Goal: Task Accomplishment & Management: Complete application form

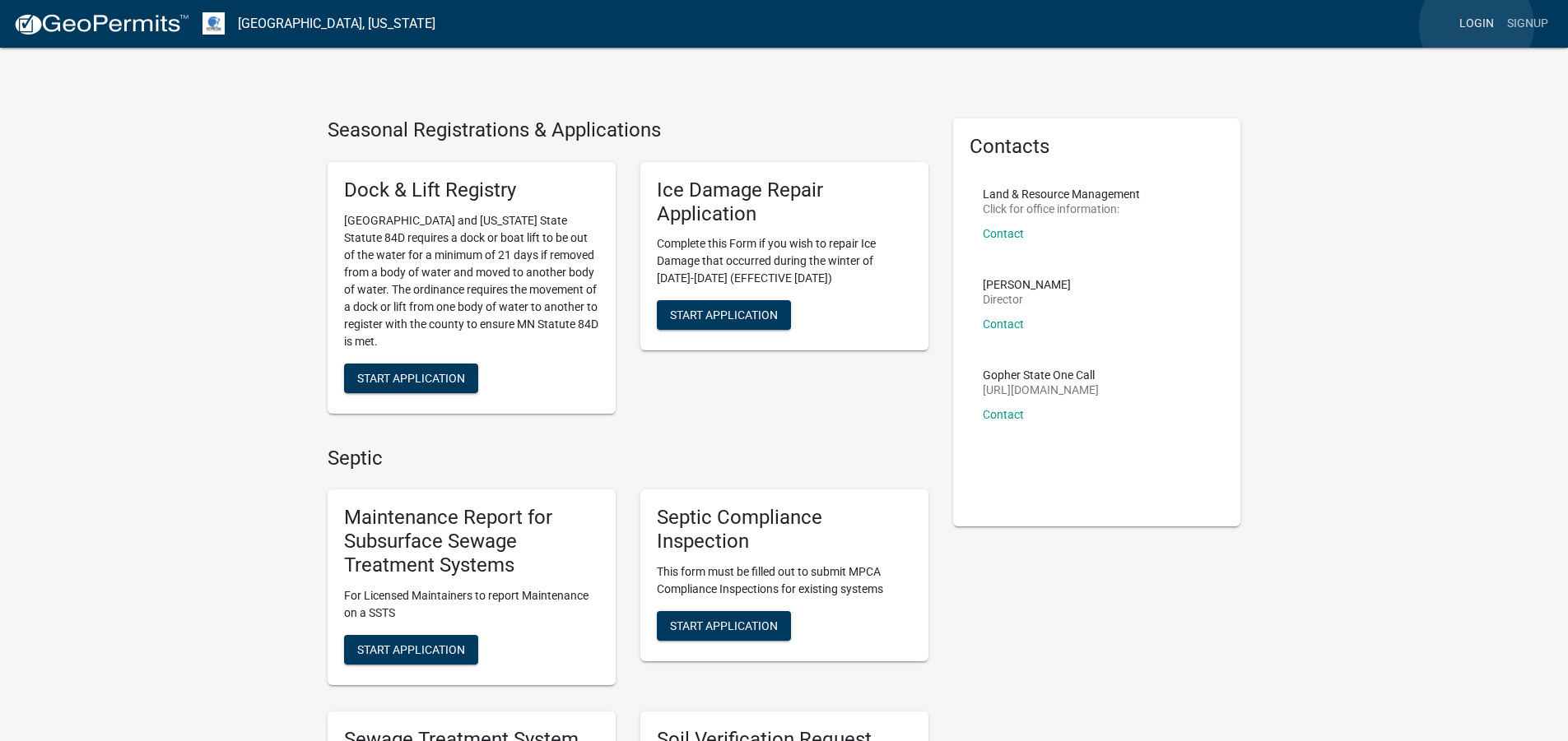
click at [1476, 25] on link "Login" at bounding box center [1476, 24] width 48 height 31
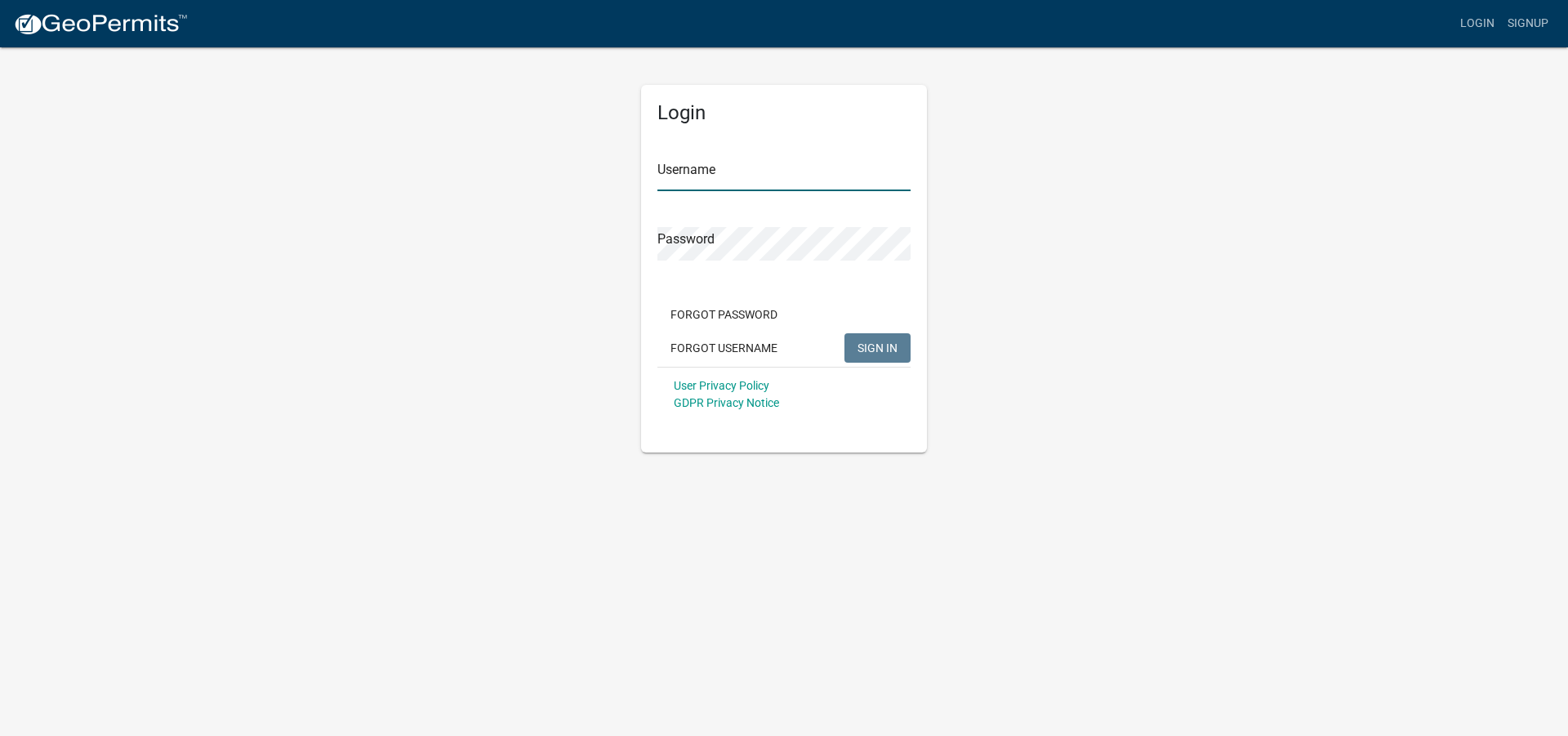
click at [784, 180] on input "Username" at bounding box center [784, 175] width 253 height 34
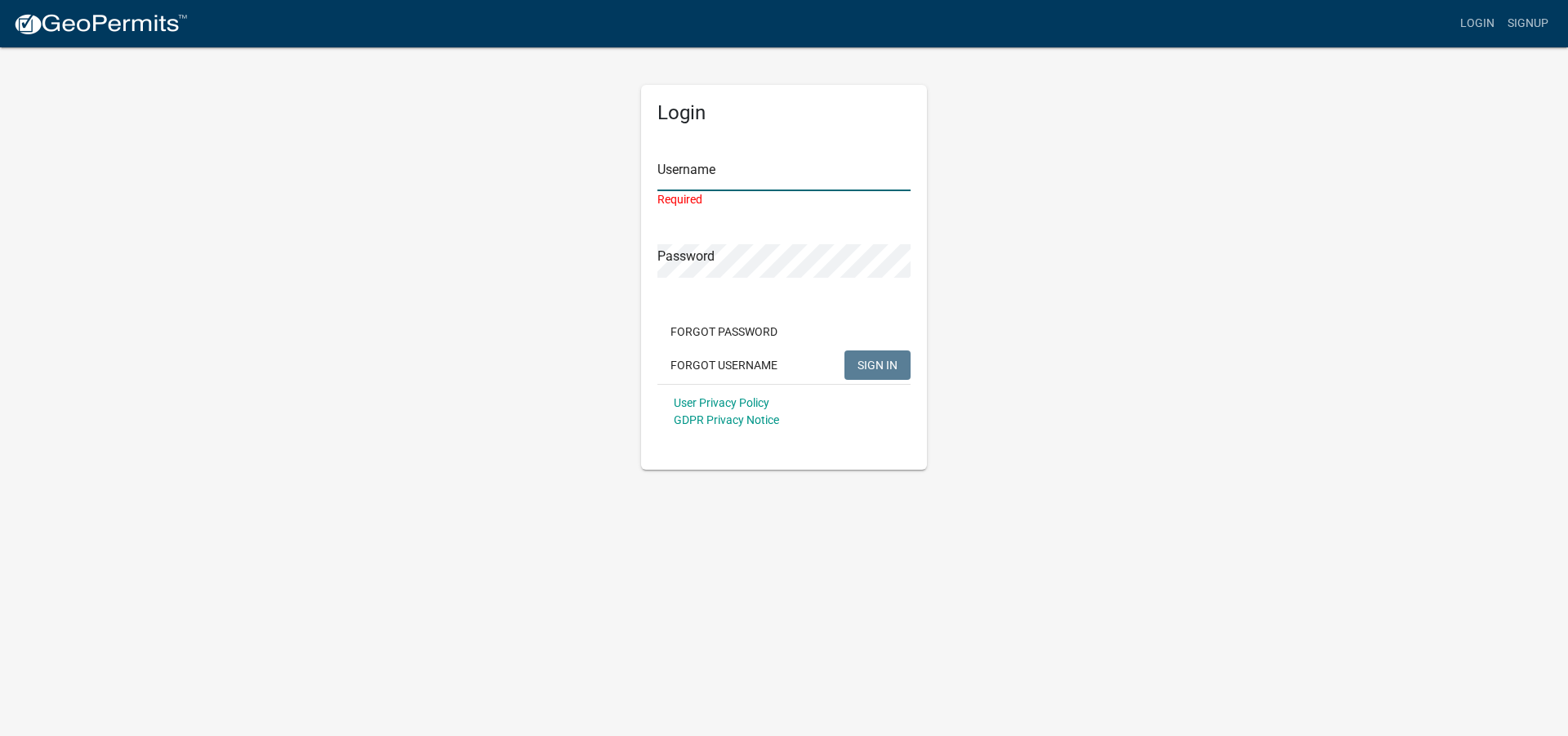
type input "jordolillemon"
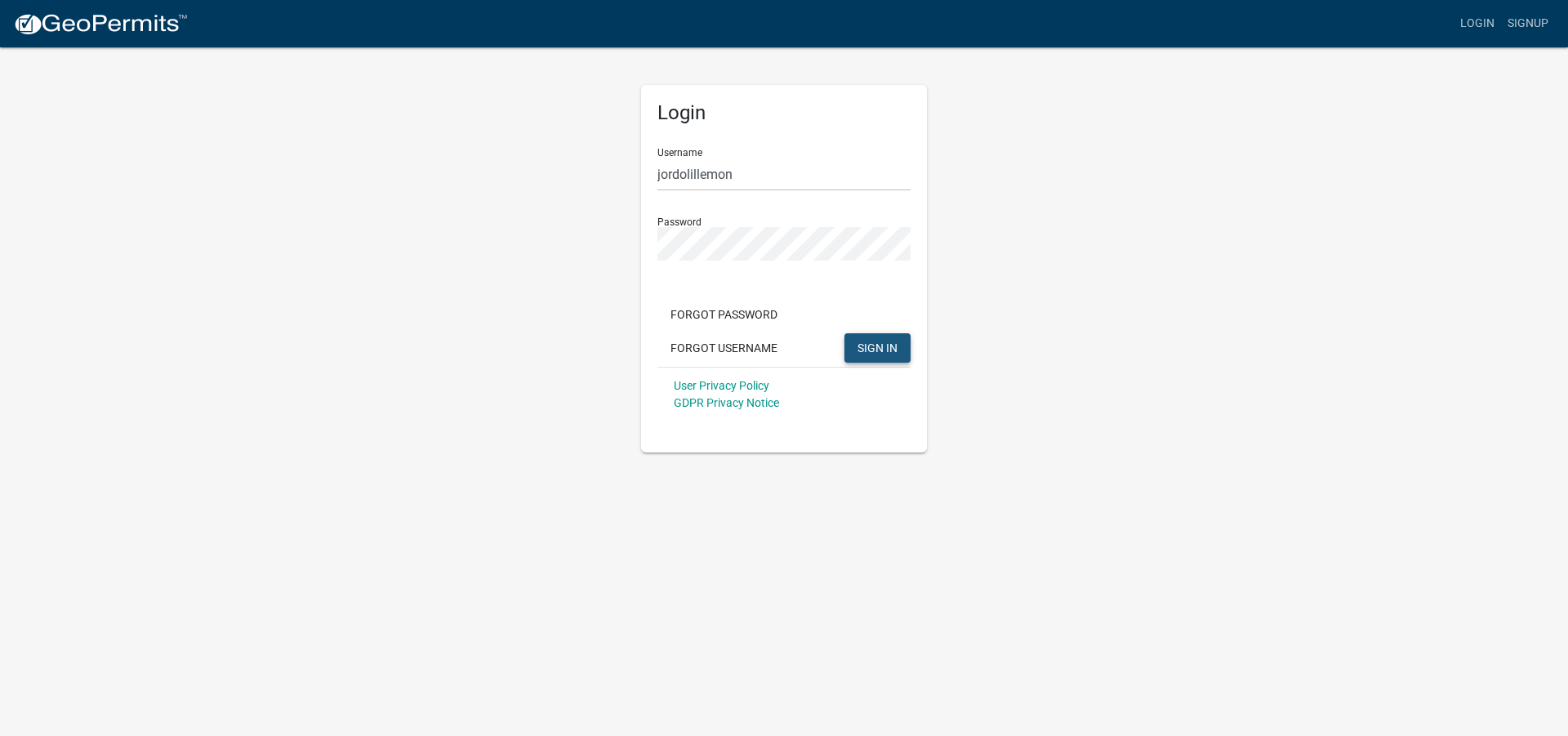
click at [868, 352] on span "SIGN IN" at bounding box center [877, 347] width 40 height 13
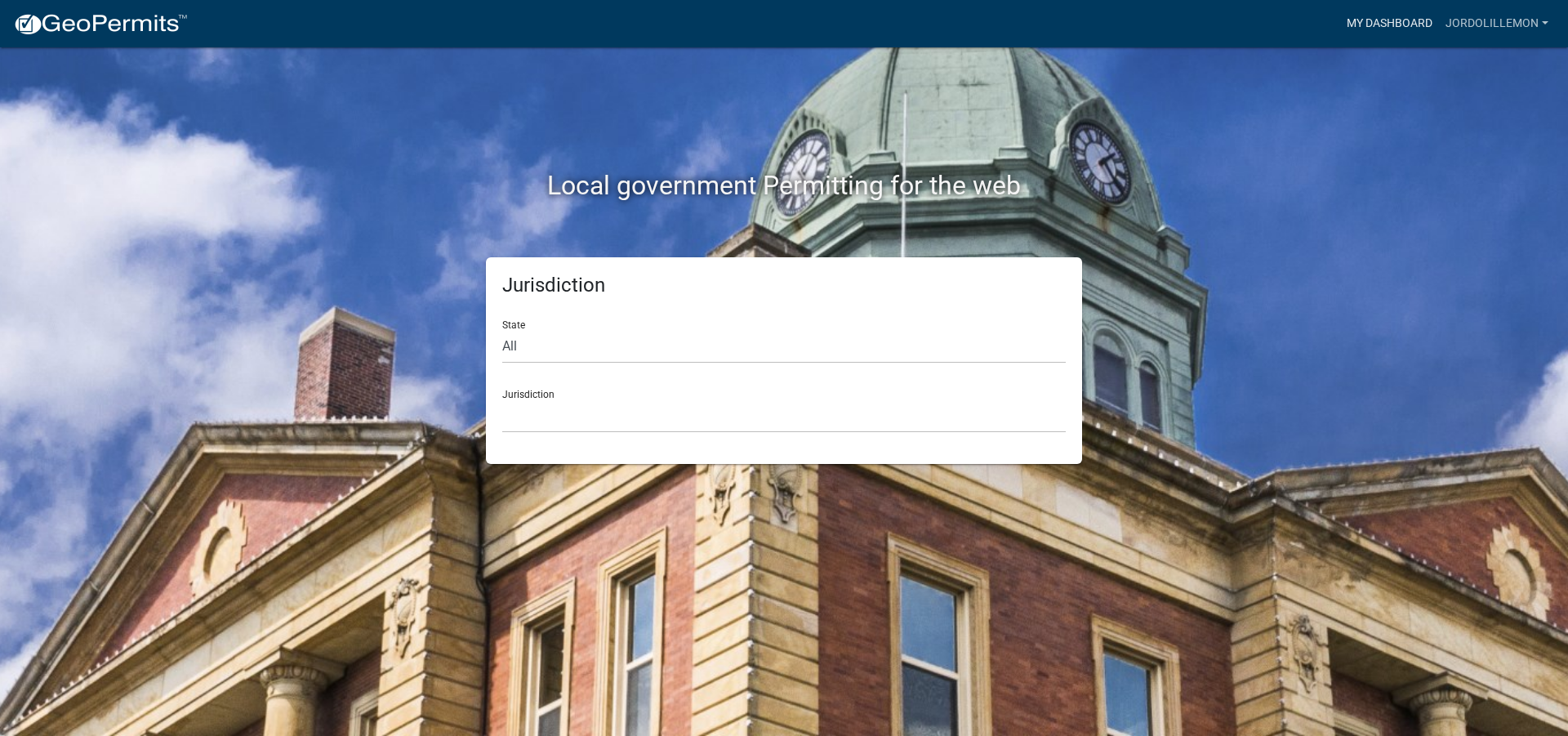
click at [1421, 20] on link "My Dashboard" at bounding box center [1389, 24] width 99 height 31
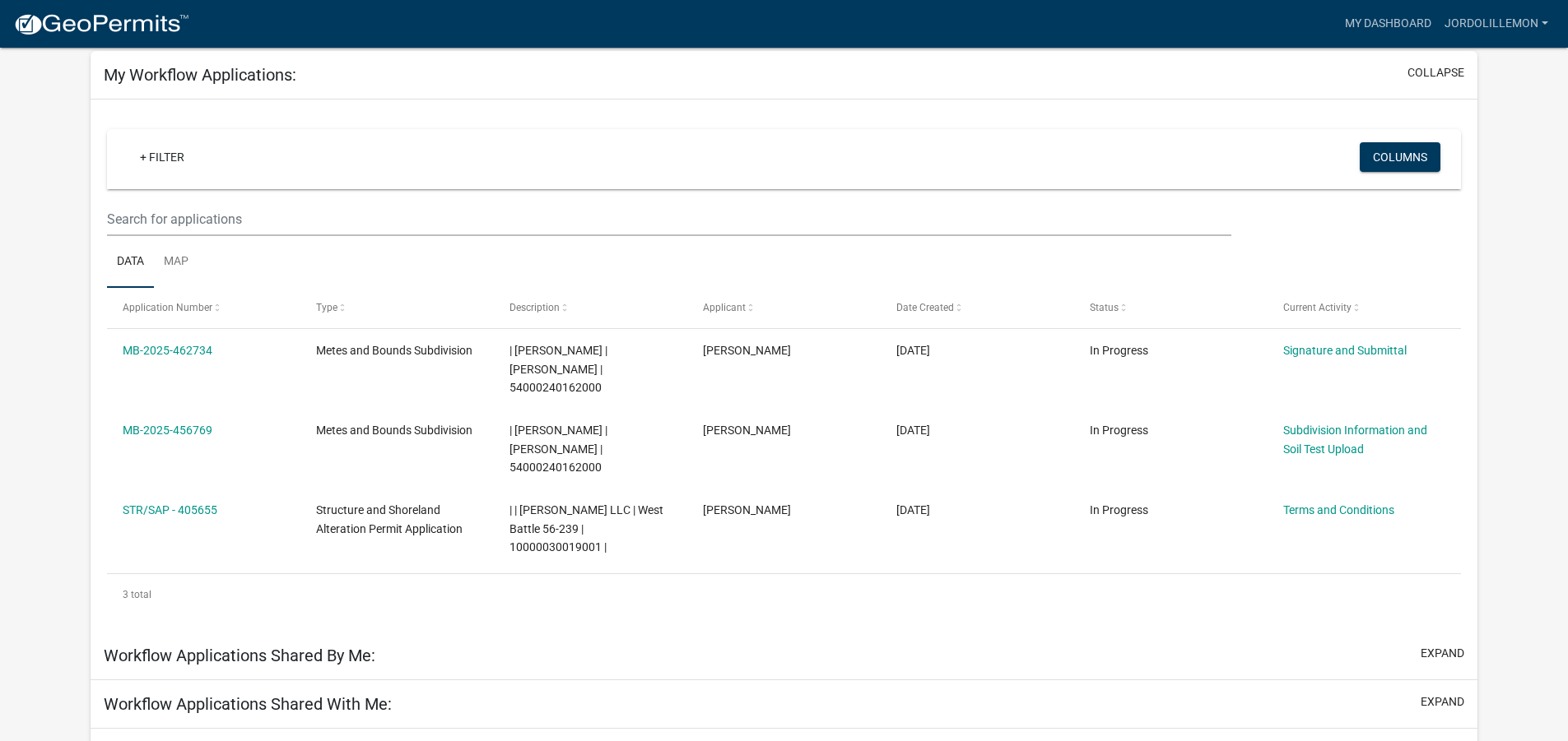
scroll to position [165, 0]
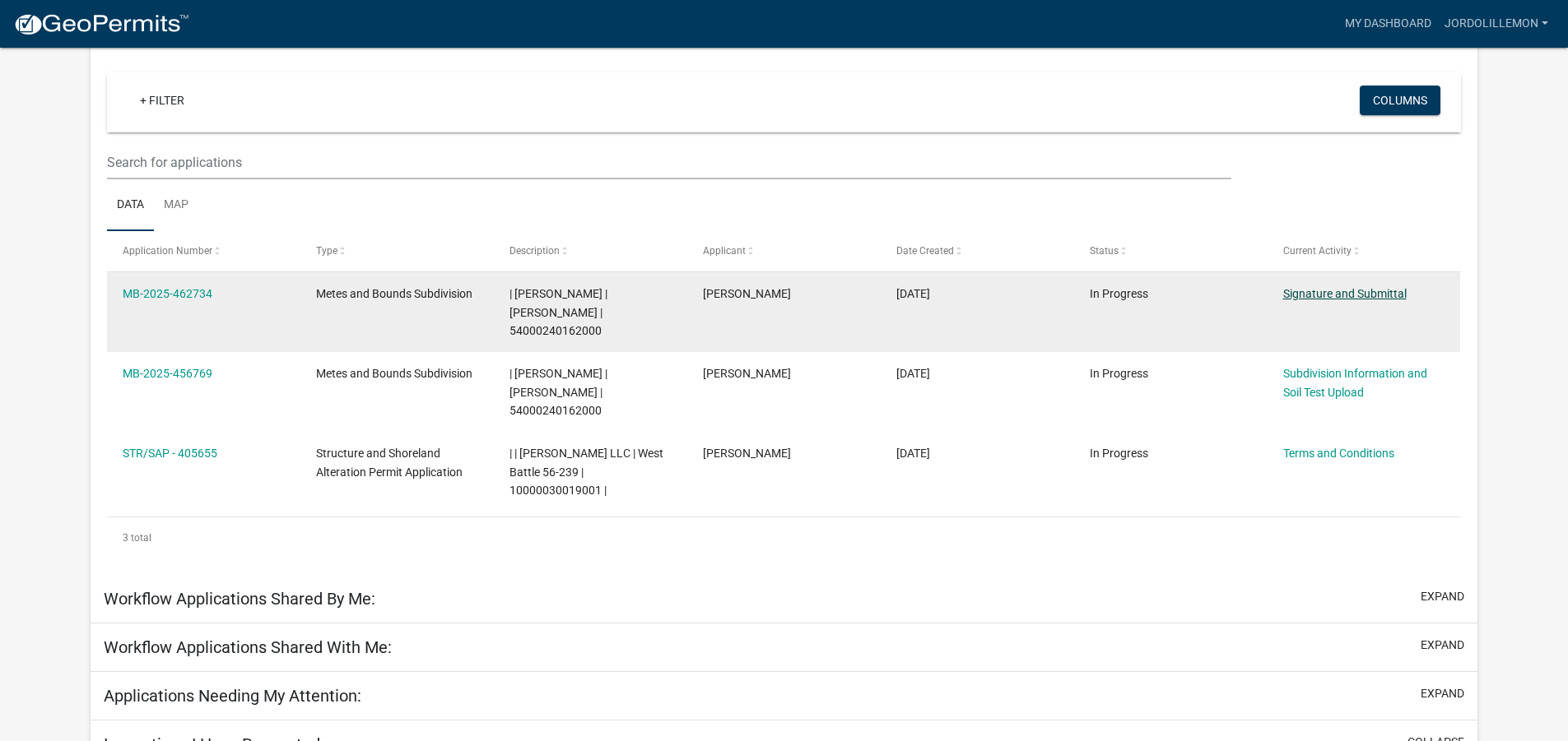
click at [1344, 295] on link "Signature and Submittal" at bounding box center [1344, 293] width 123 height 13
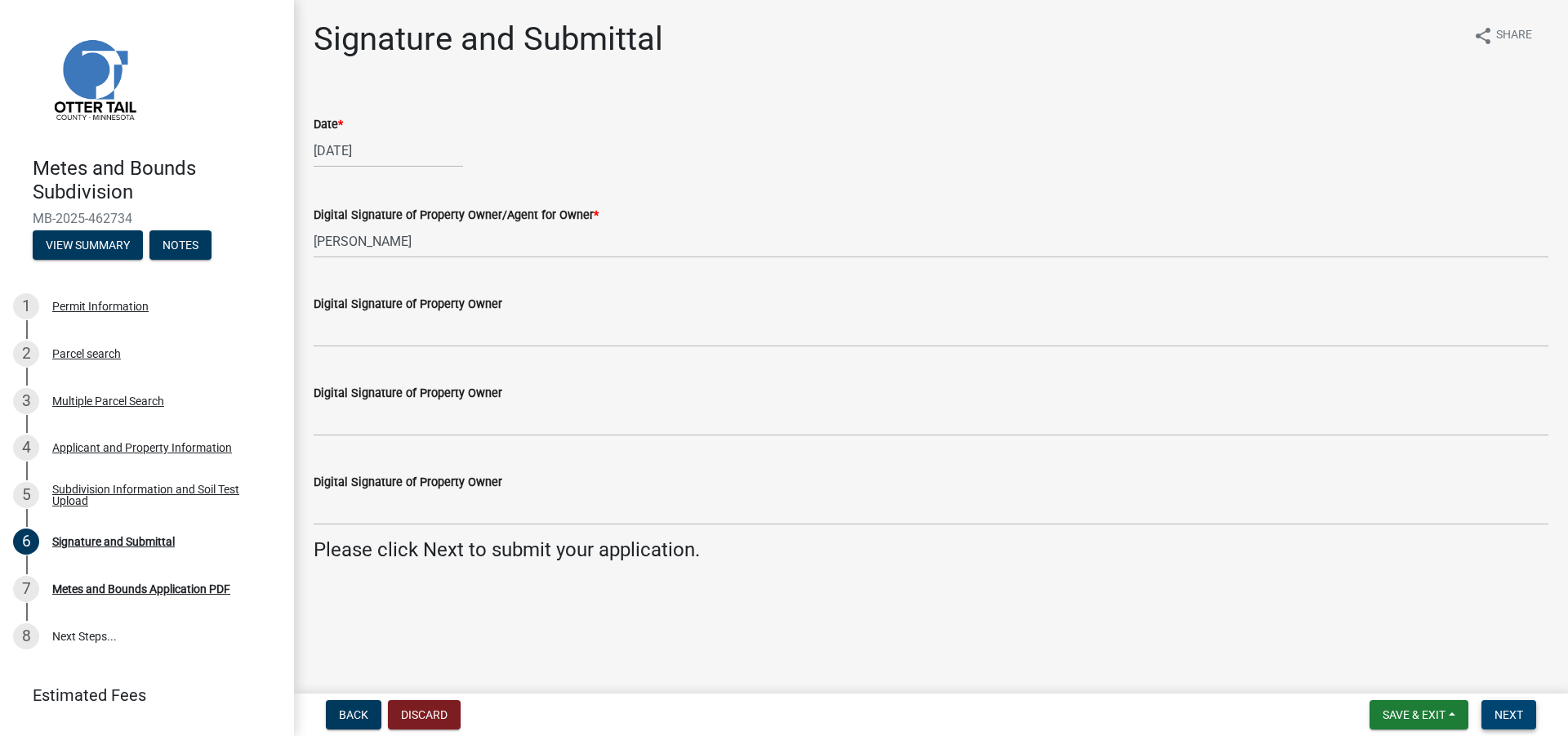
click at [1517, 715] on span "Next" at bounding box center [1509, 714] width 29 height 13
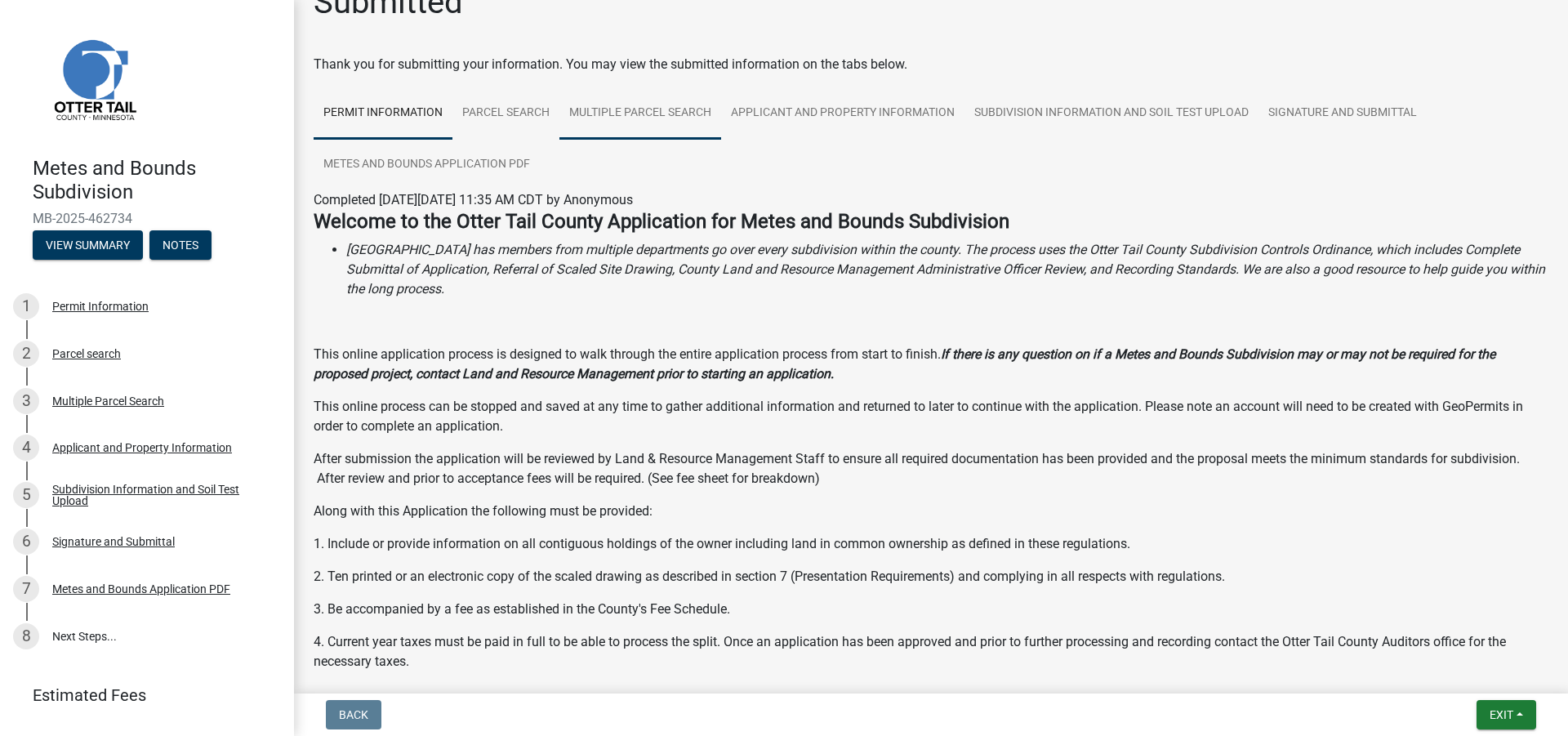
scroll to position [41, 0]
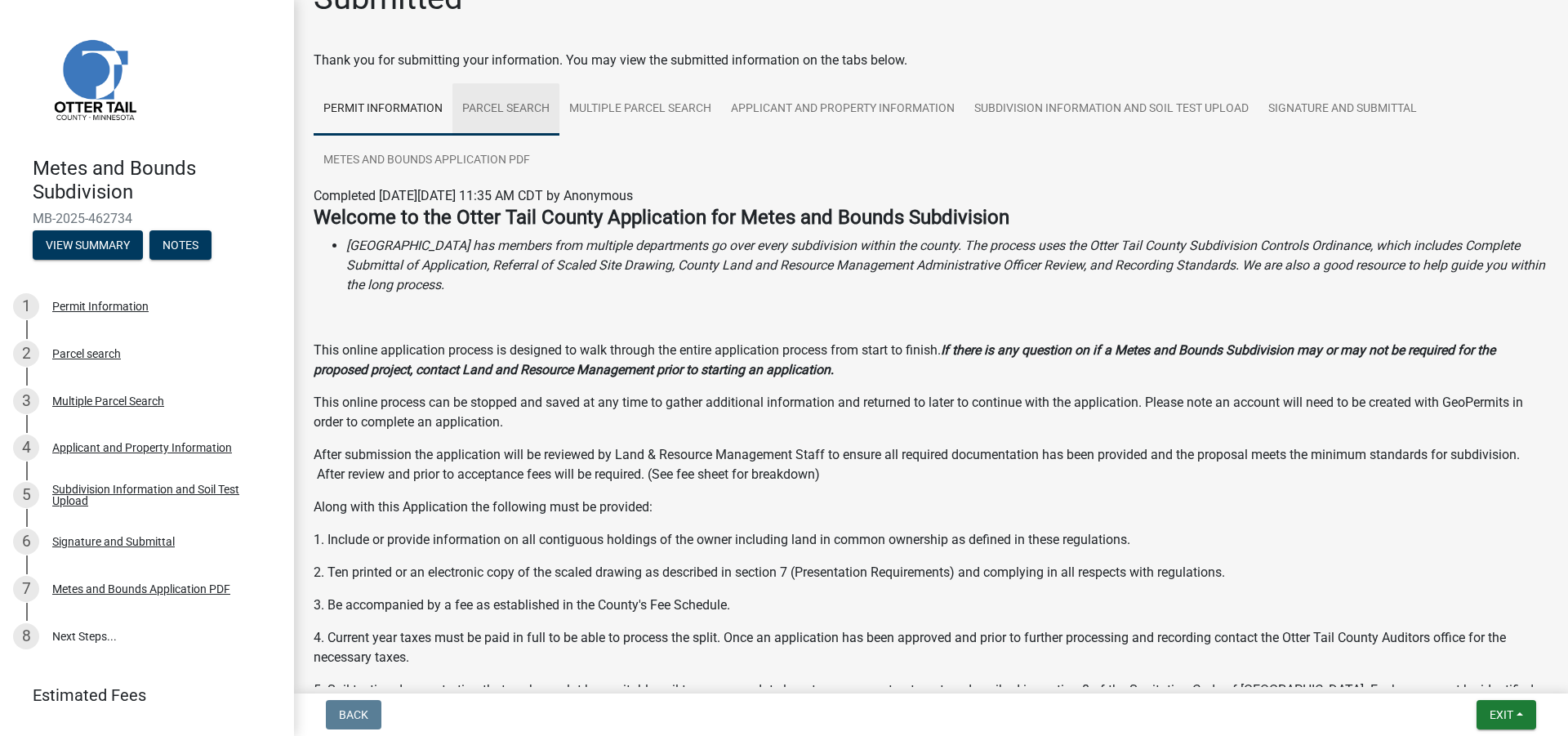
click at [528, 93] on link "Parcel search" at bounding box center [506, 110] width 107 height 52
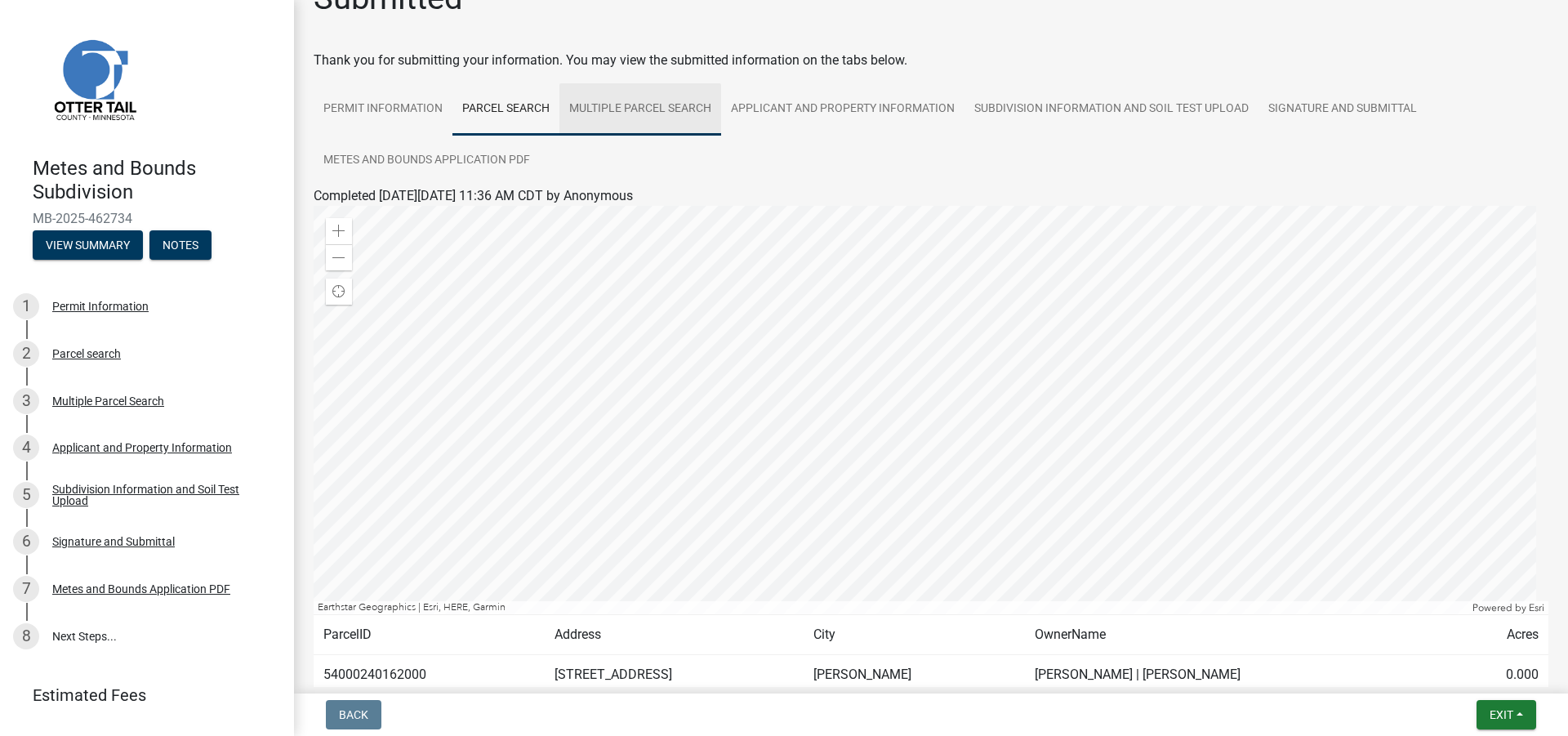
click at [619, 115] on link "Multiple Parcel Search" at bounding box center [641, 110] width 162 height 52
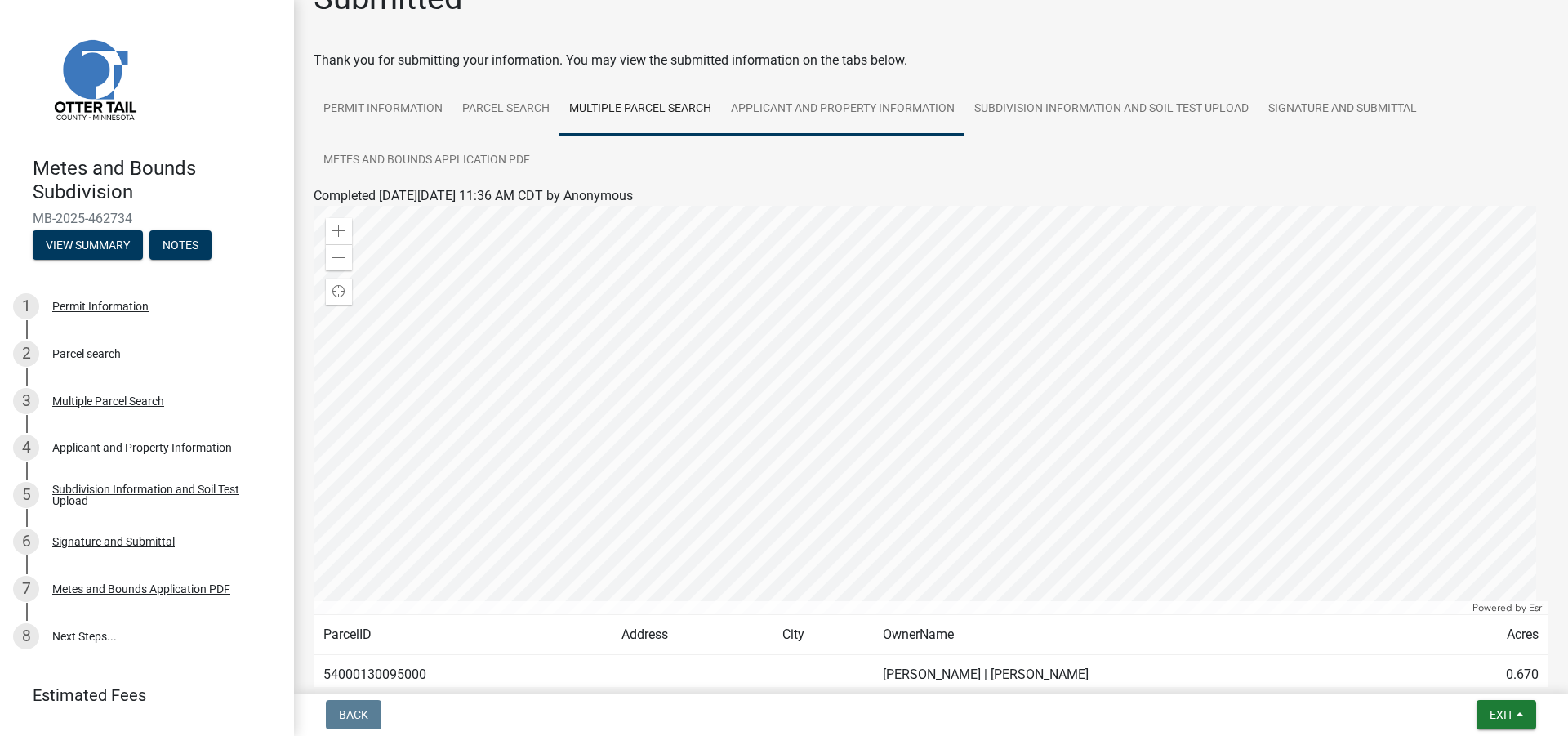
click at [770, 93] on link "Applicant and Property Information" at bounding box center [843, 110] width 243 height 52
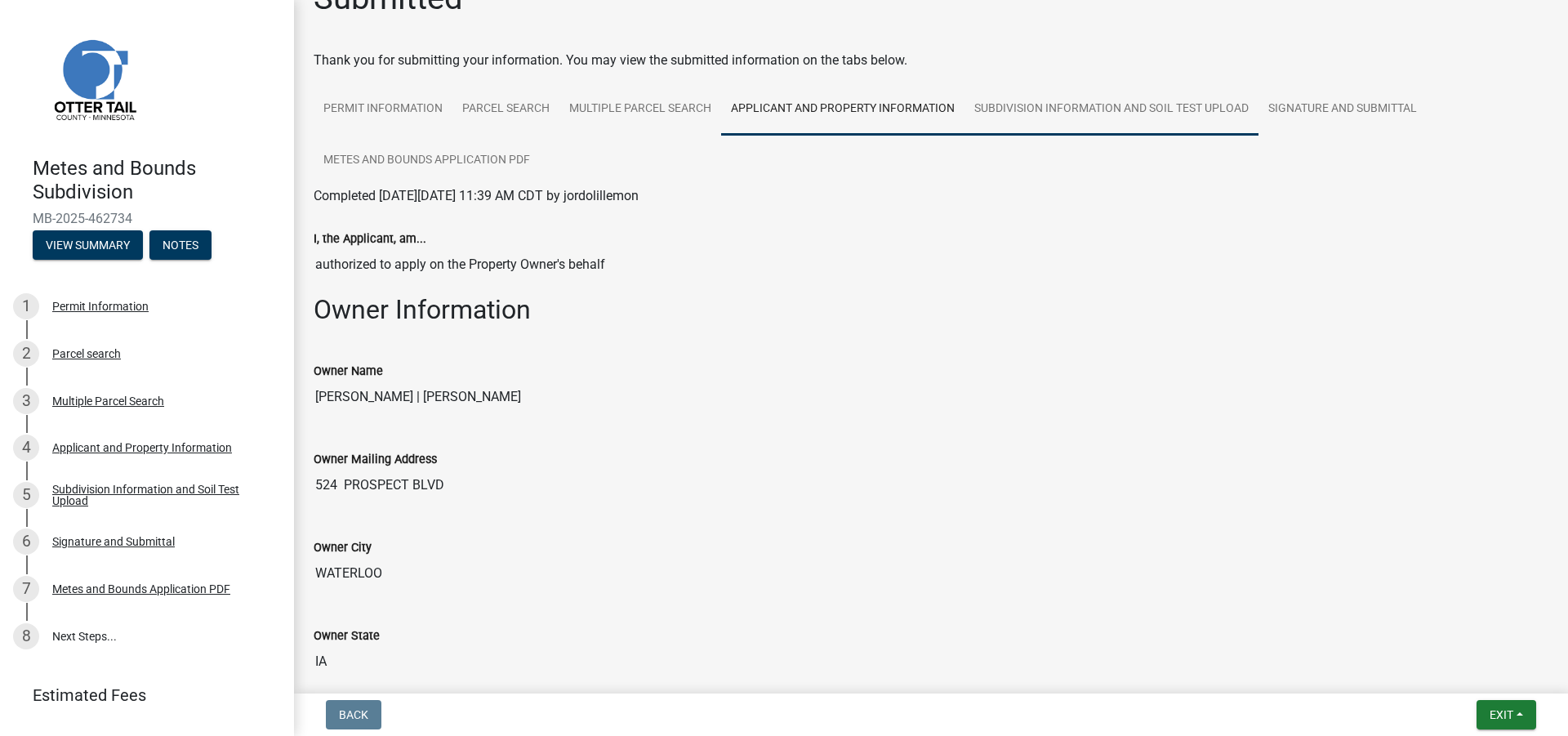
click at [1054, 105] on link "Subdivision Information and Soil Test Upload" at bounding box center [1111, 110] width 294 height 52
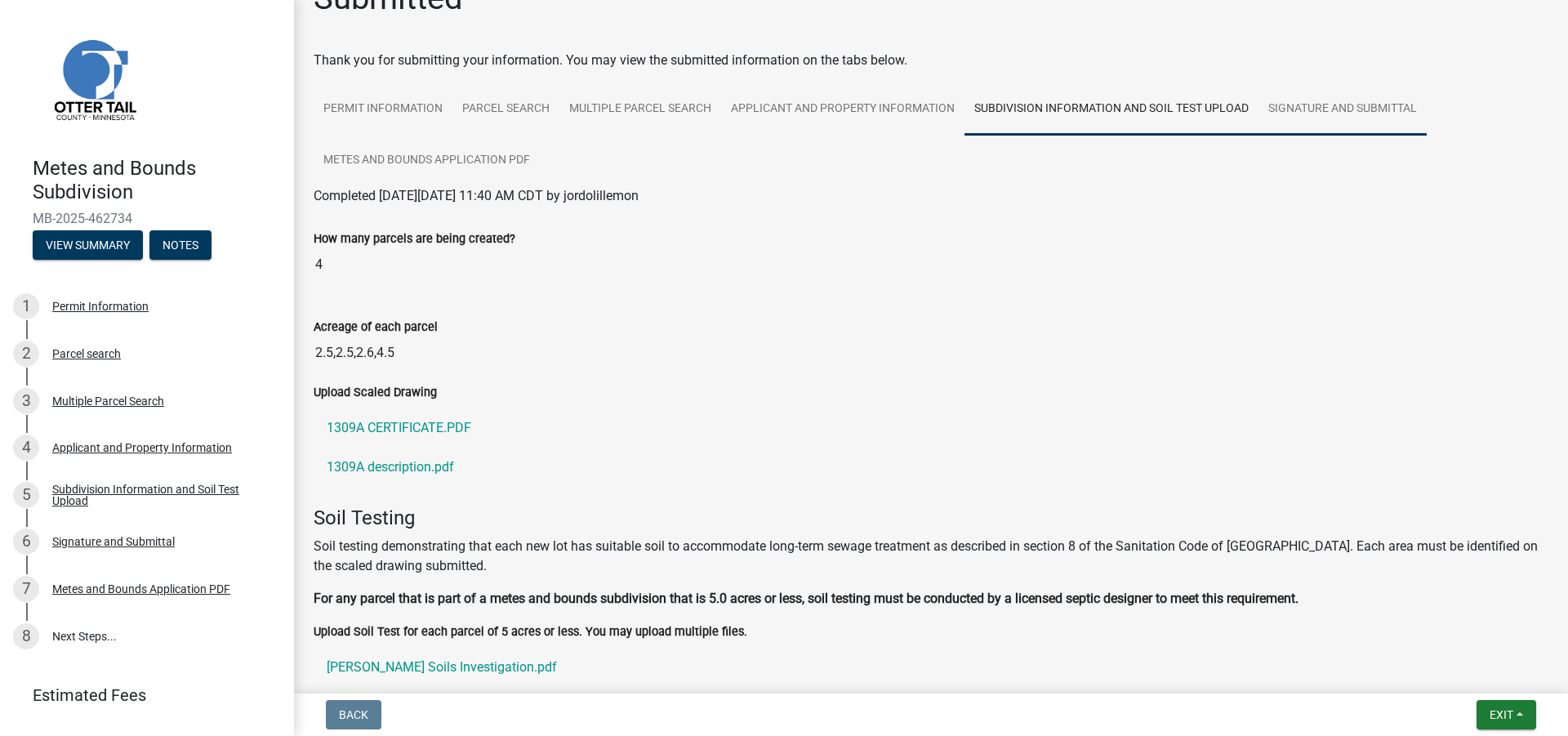
click at [1312, 101] on link "Signature and Submittal" at bounding box center [1343, 110] width 168 height 52
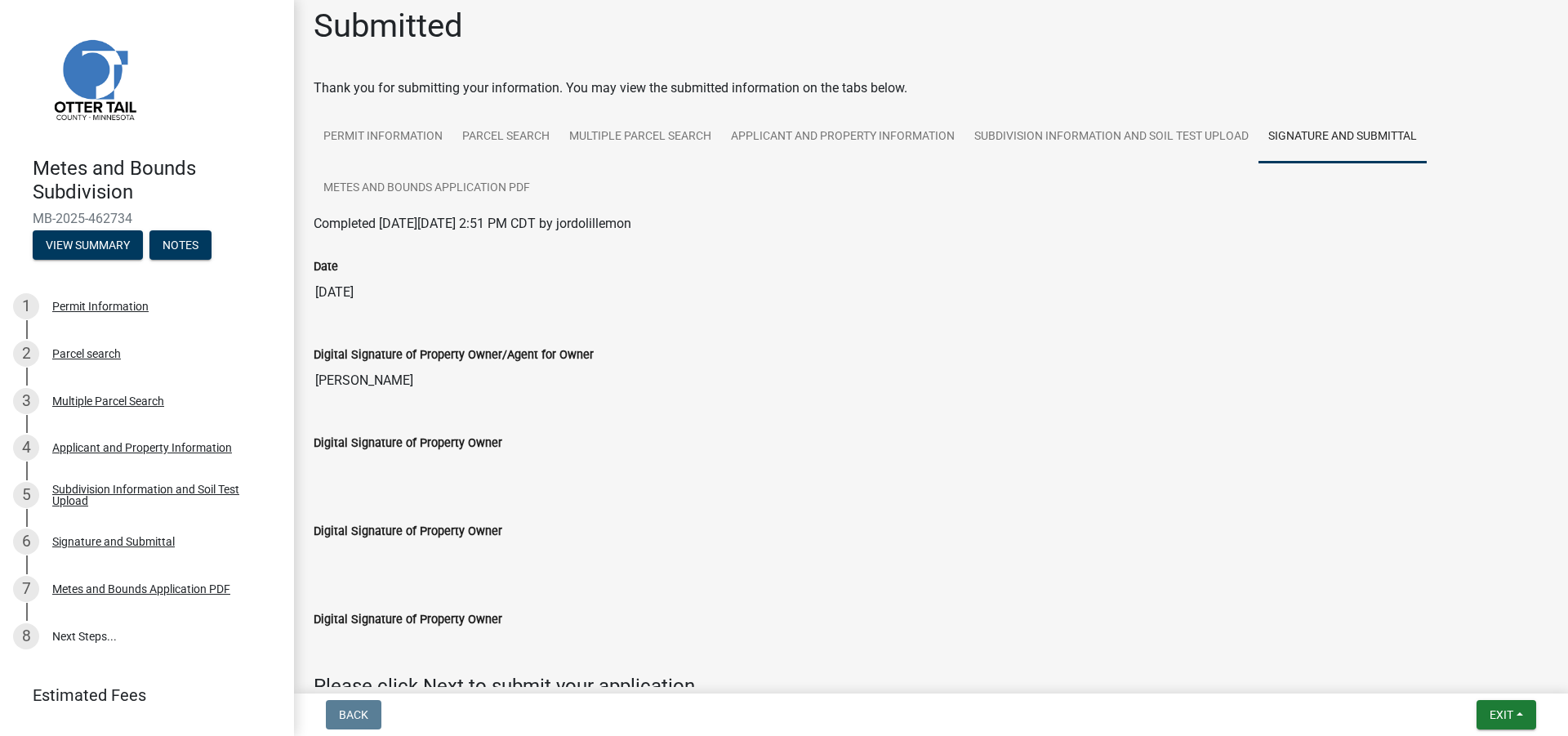
scroll to position [0, 0]
